Goal: Transaction & Acquisition: Purchase product/service

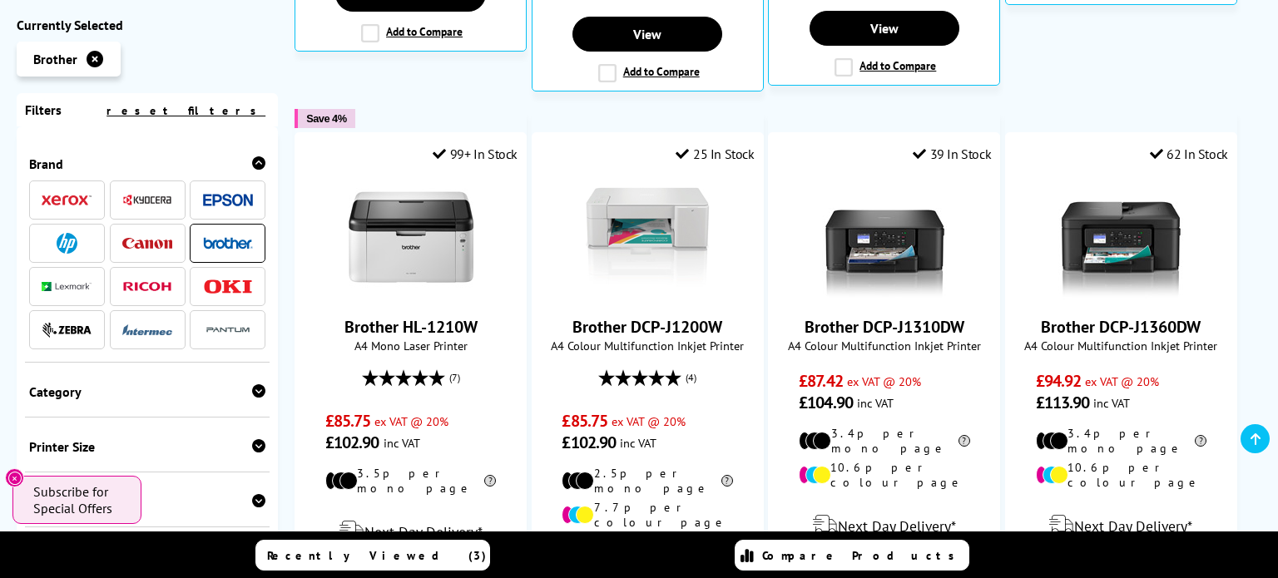
scroll to position [845, 0]
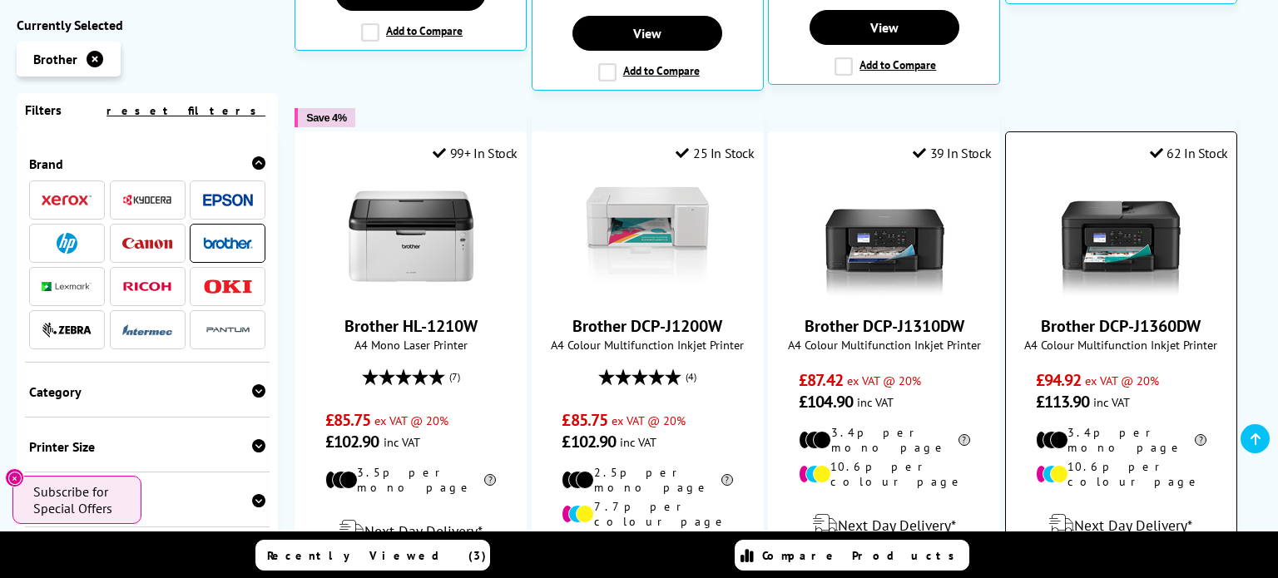
click at [1145, 250] on img at bounding box center [1121, 236] width 125 height 125
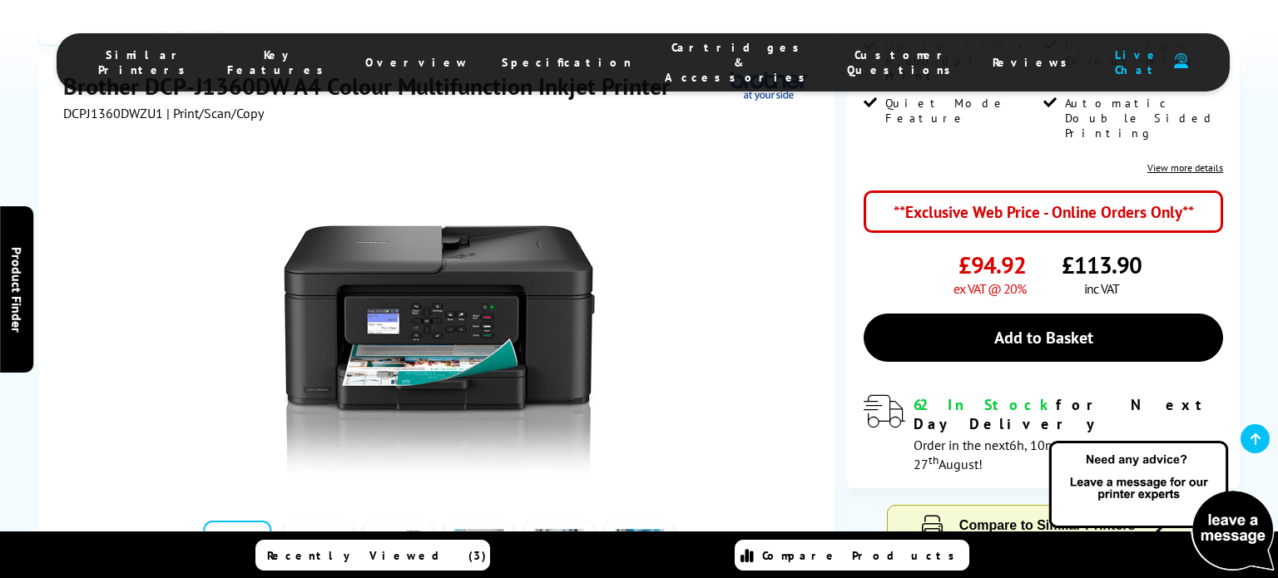
scroll to position [283, 0]
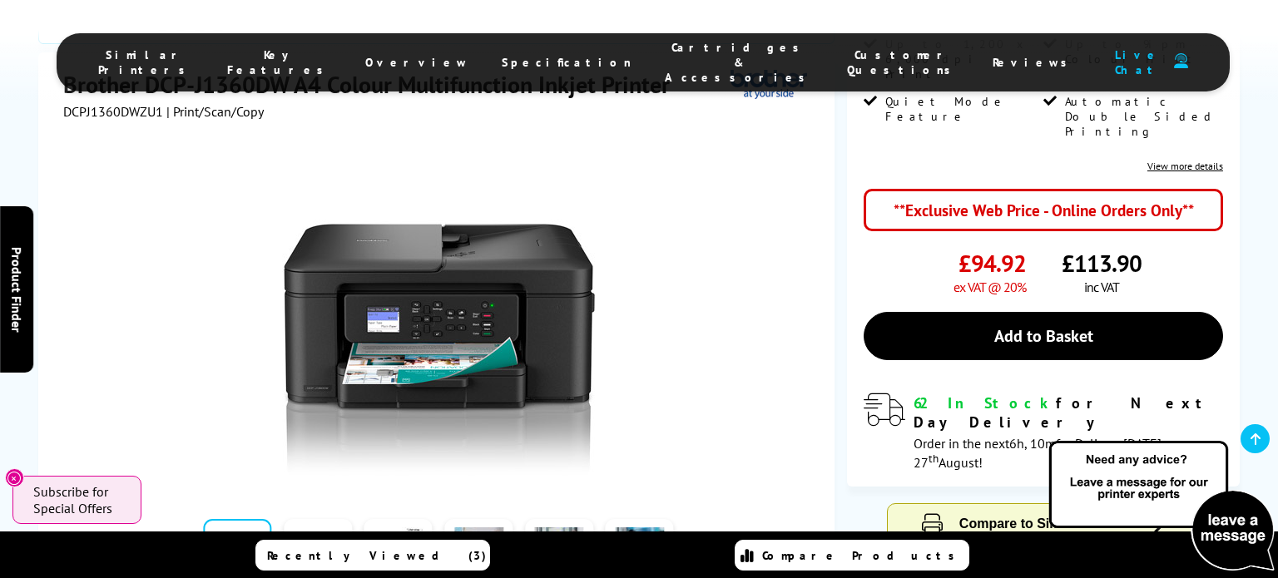
click at [335, 519] on link at bounding box center [318, 554] width 68 height 71
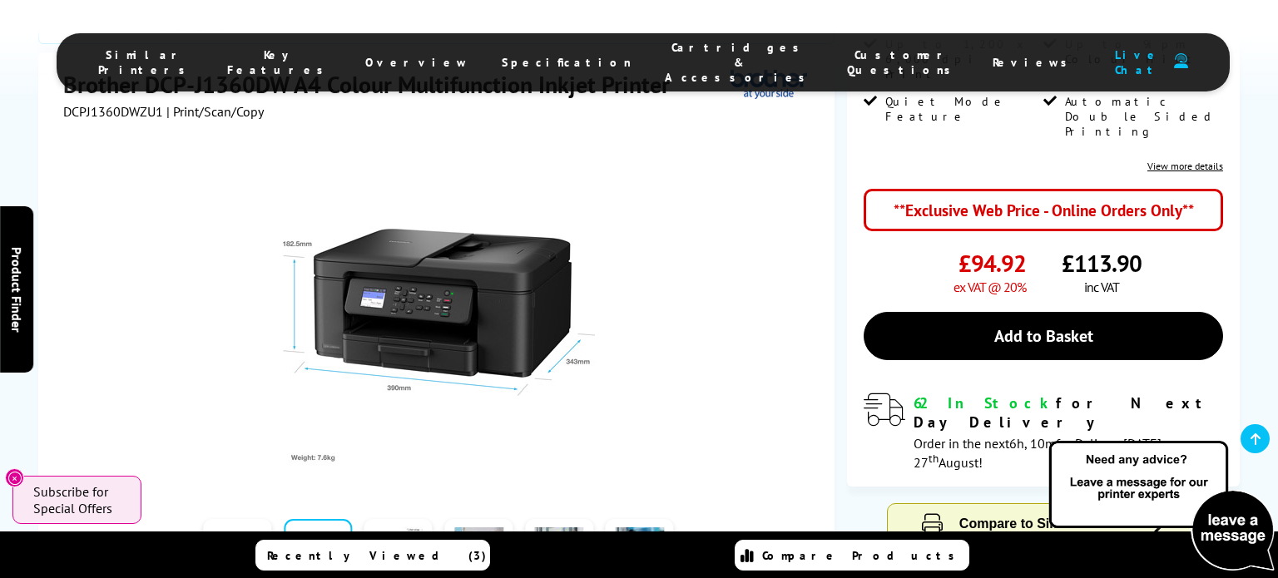
click at [392, 519] on link at bounding box center [399, 554] width 68 height 71
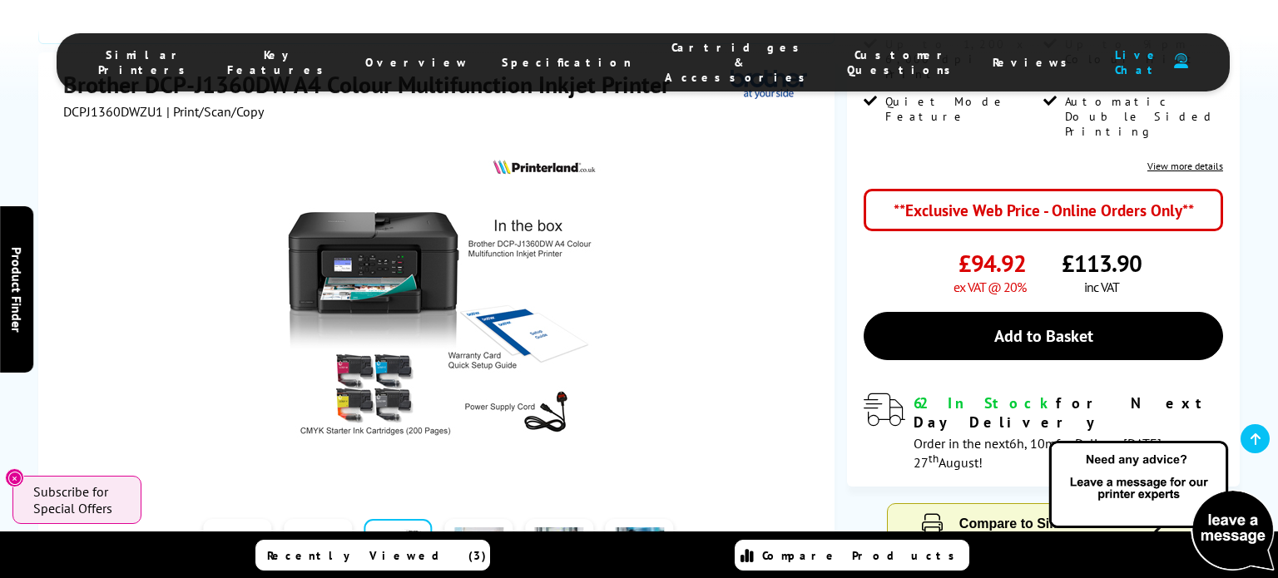
click at [483, 519] on link at bounding box center [478, 554] width 68 height 71
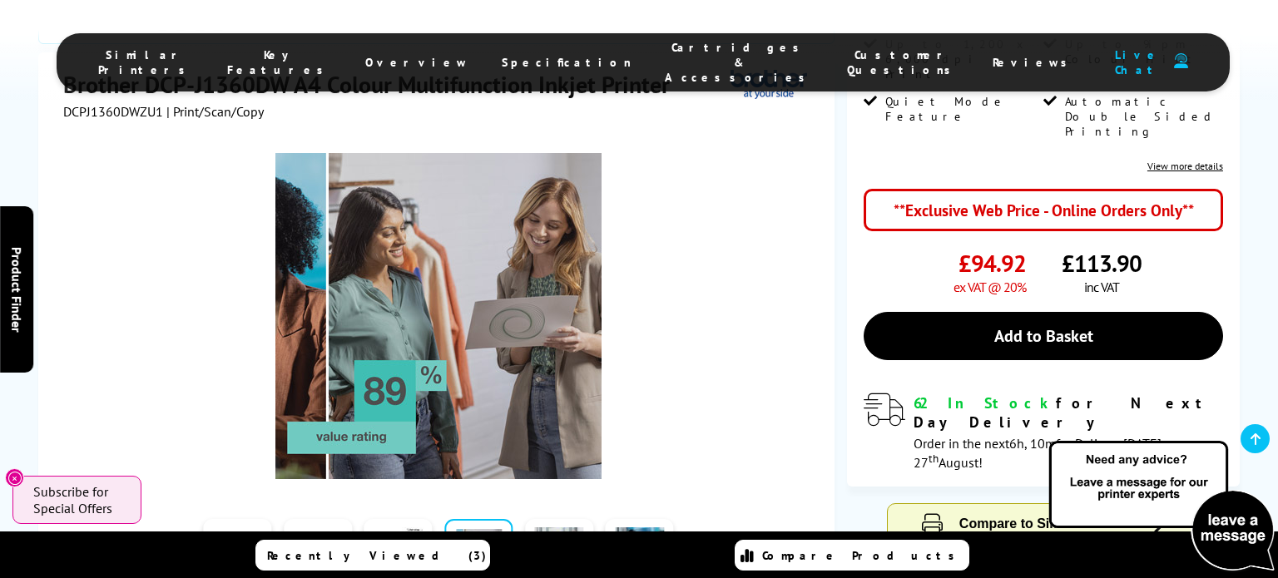
click at [549, 519] on link at bounding box center [559, 554] width 68 height 71
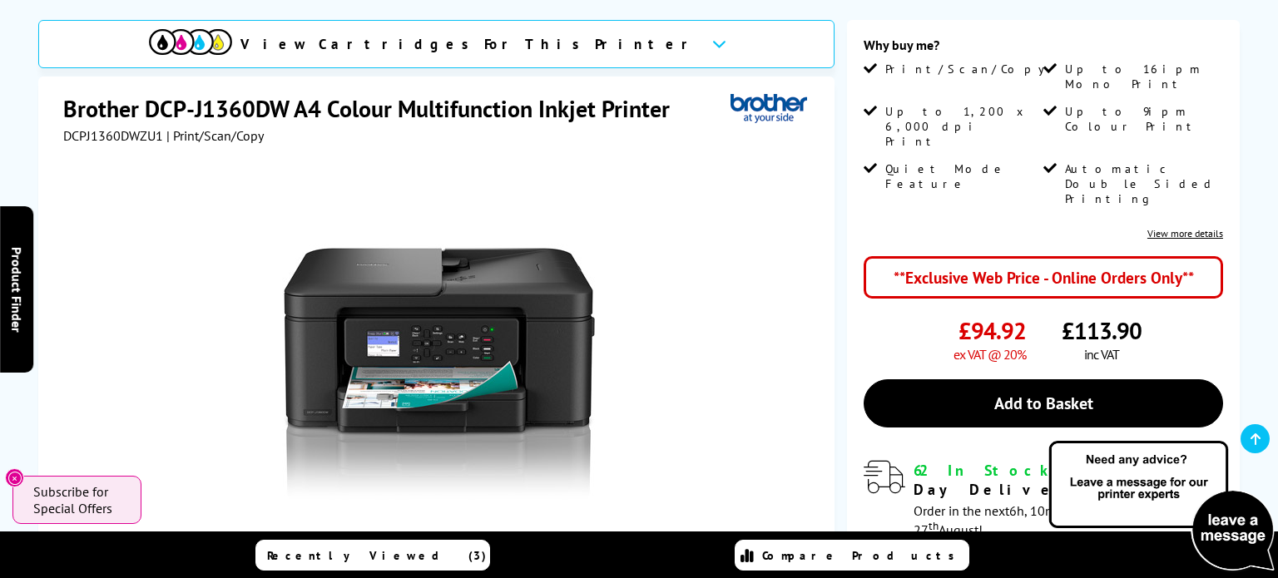
scroll to position [206, 0]
